Goal: Find specific page/section: Find specific page/section

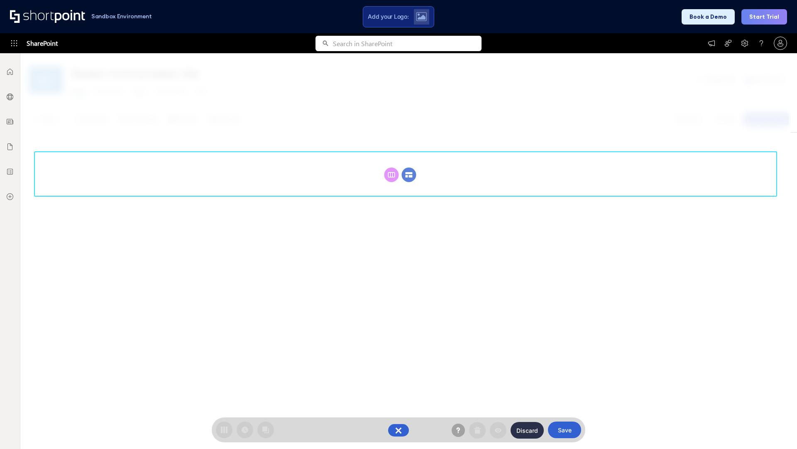
click at [409, 174] on circle at bounding box center [409, 174] width 15 height 15
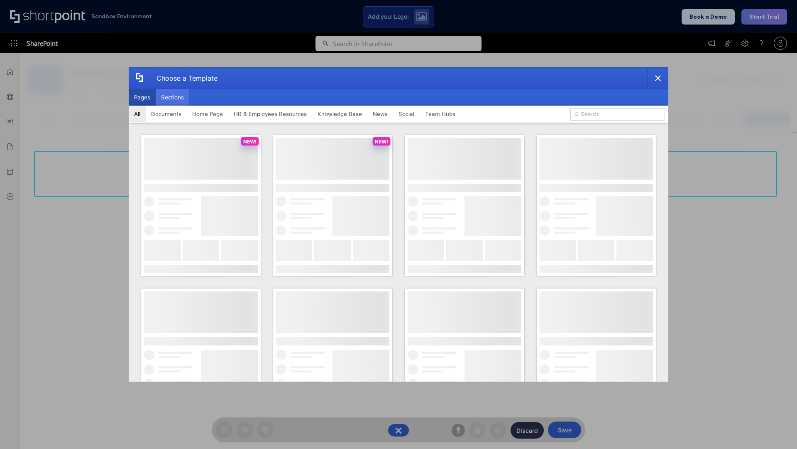
click at [172, 97] on button "Sections" at bounding box center [173, 97] width 34 height 17
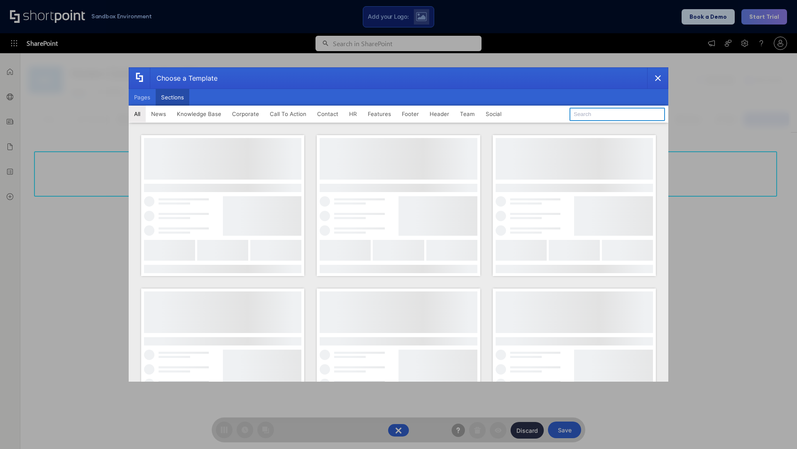
type input "Articles"
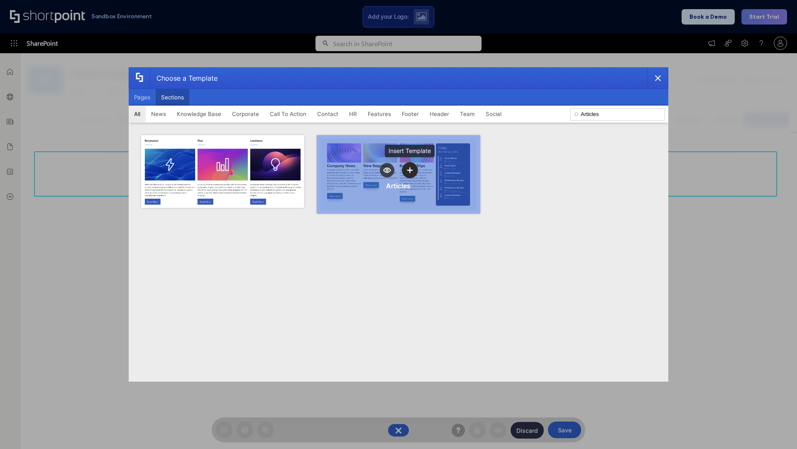
click at [410, 170] on icon "template selector" at bounding box center [410, 170] width 6 height 6
